Goal: Find specific page/section: Find specific page/section

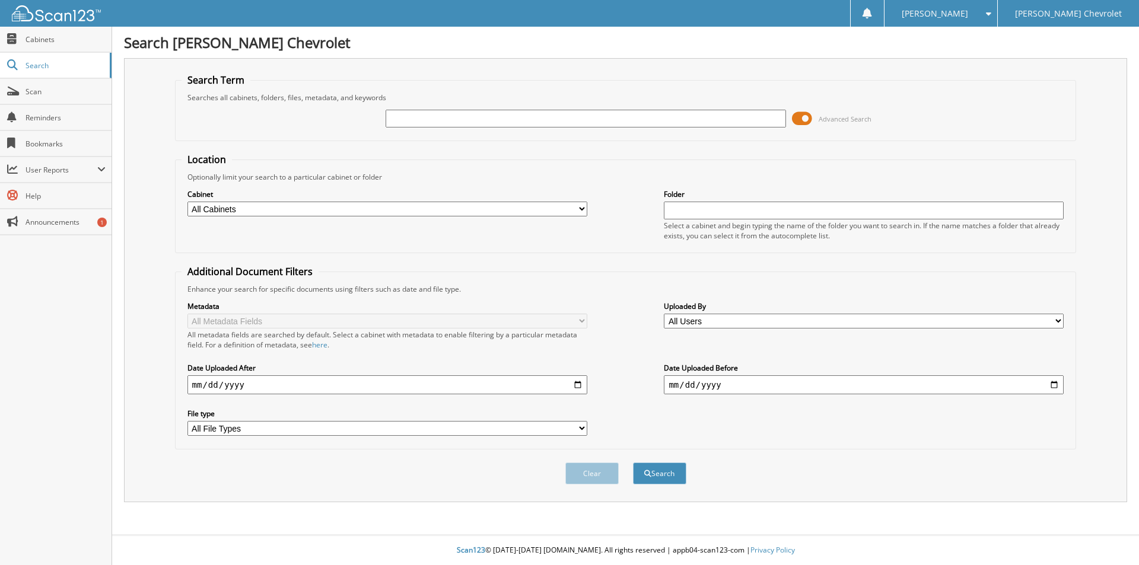
click at [458, 117] on input "text" at bounding box center [586, 119] width 400 height 18
type input "T6911"
click at [633, 463] on button "Search" at bounding box center [659, 474] width 53 height 22
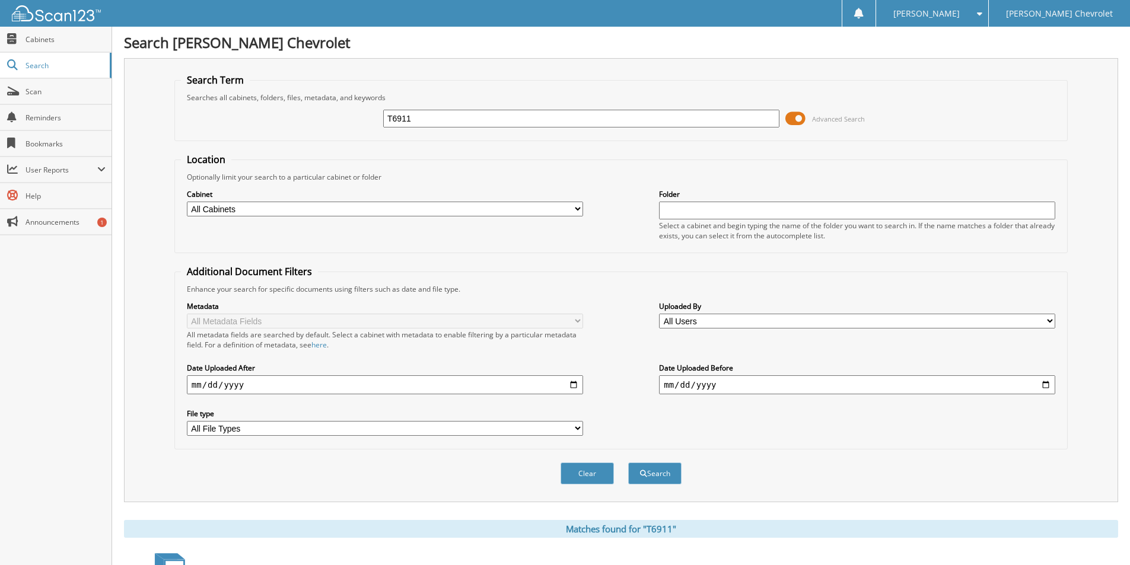
click at [413, 120] on input "T6911" at bounding box center [581, 119] width 396 height 18
type input "T"
type input "[PERSON_NAME]"
click at [628, 463] on button "Search" at bounding box center [654, 474] width 53 height 22
